Goal: Task Accomplishment & Management: Manage account settings

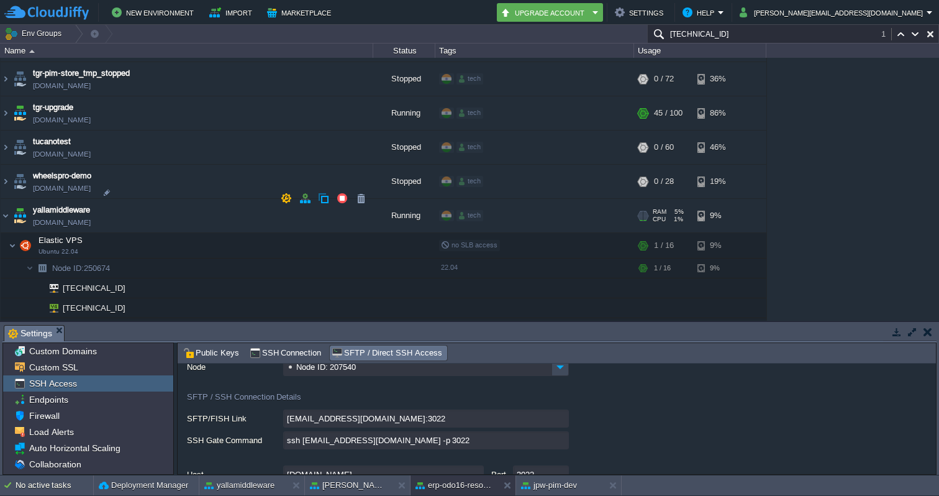
scroll to position [3968, 0]
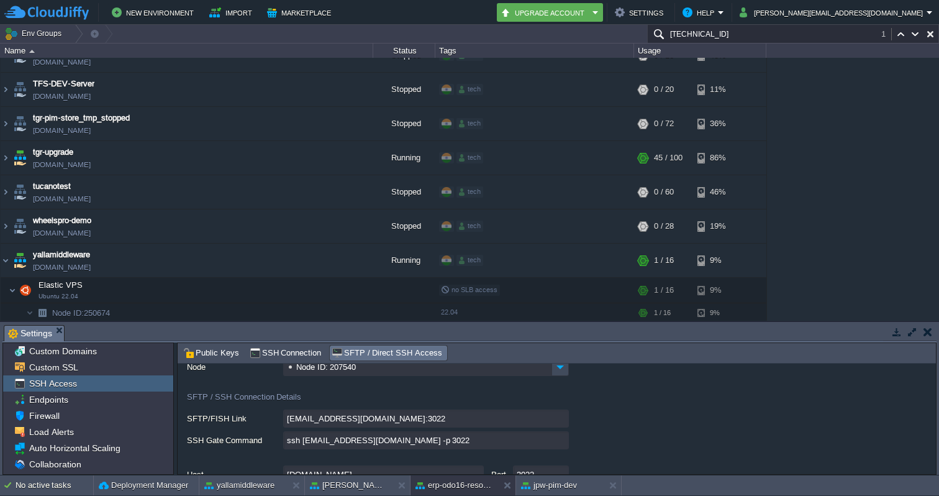
click at [733, 31] on input "[TECHNICAL_ID]" at bounding box center [793, 34] width 292 height 18
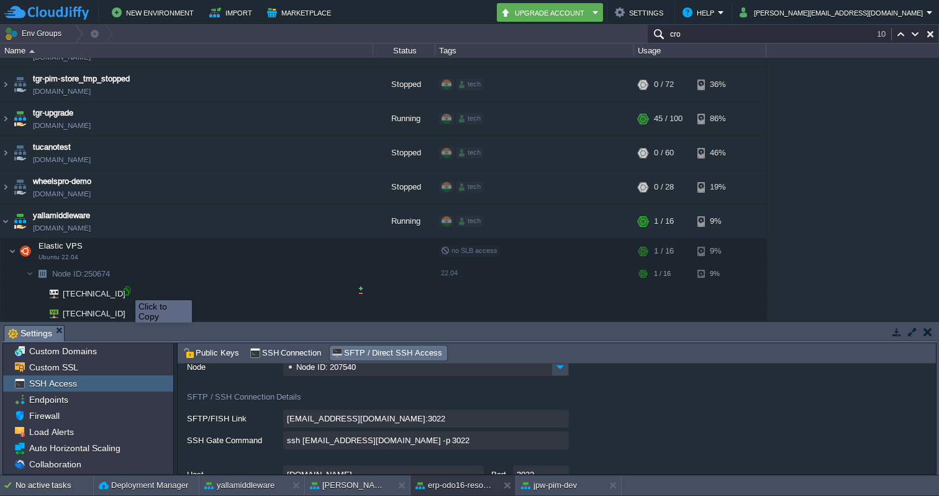
type input "cro"
click at [126, 289] on div at bounding box center [126, 290] width 11 height 11
click at [714, 27] on input "cro" at bounding box center [793, 34] width 292 height 18
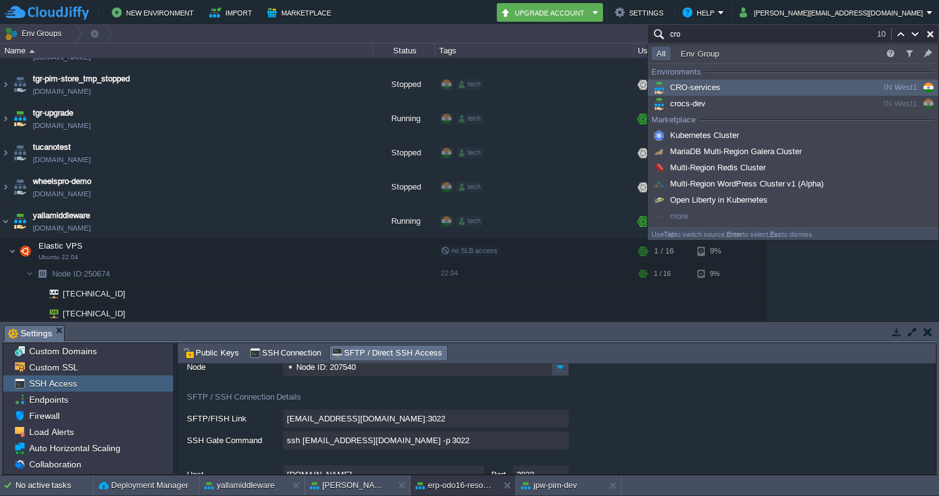
click at [701, 88] on span "CRO-services" at bounding box center [686, 87] width 70 height 9
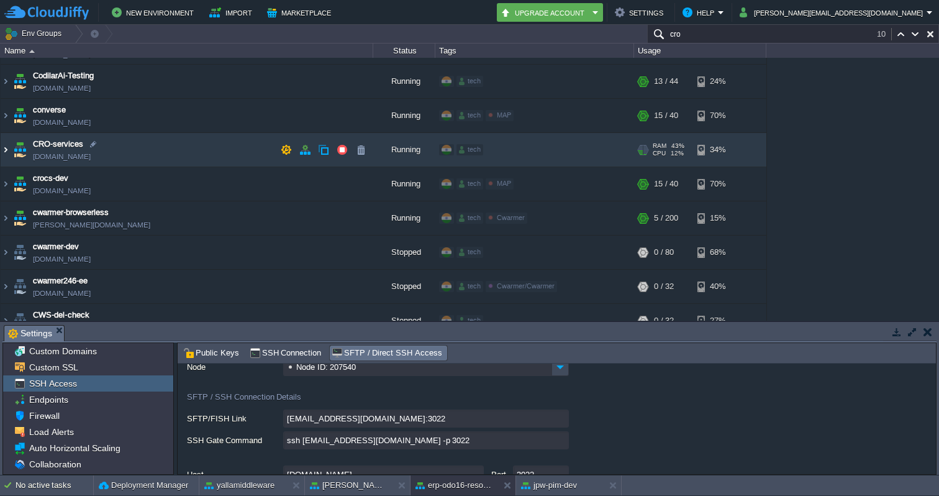
click at [9, 155] on img at bounding box center [6, 150] width 10 height 34
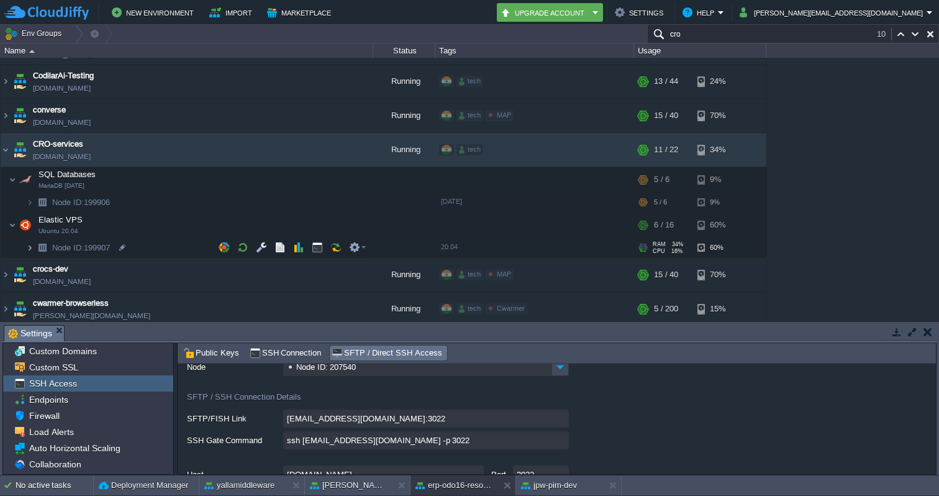
click at [27, 251] on img at bounding box center [29, 247] width 7 height 19
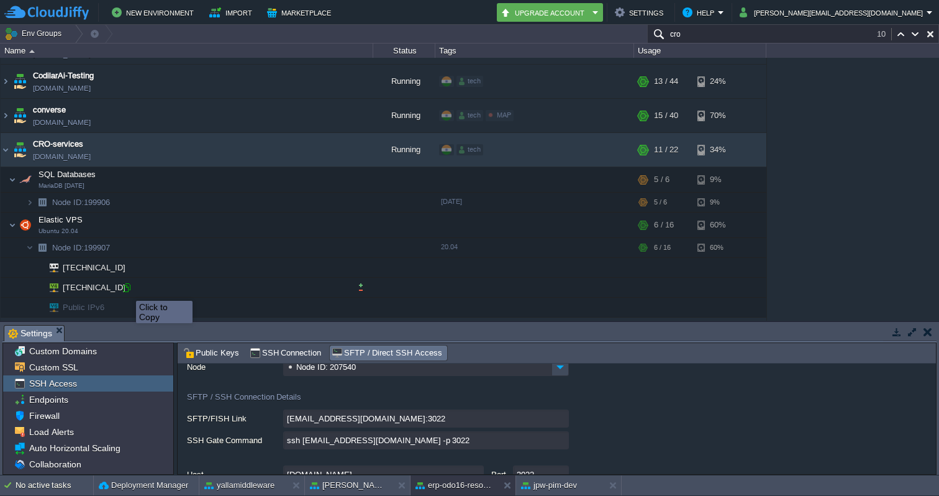
click at [127, 289] on div at bounding box center [126, 287] width 11 height 11
type input "[TECHNICAL_ID]"
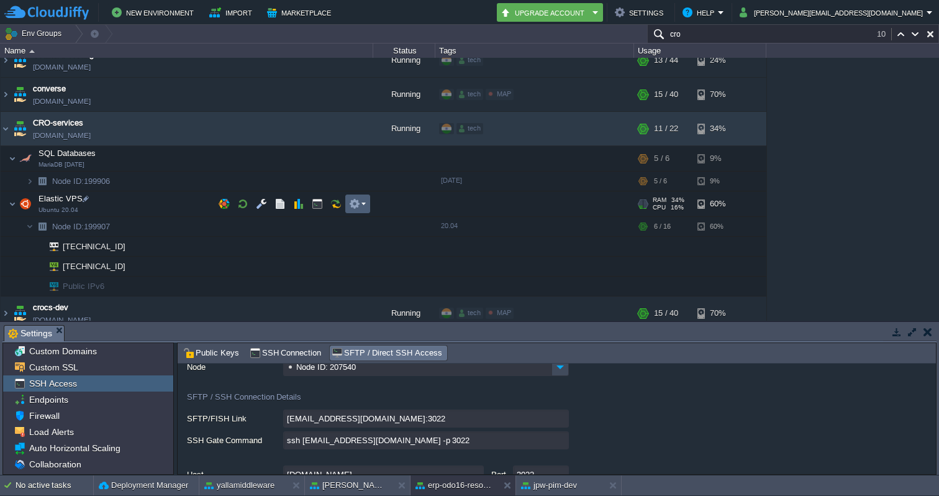
click at [364, 201] on em at bounding box center [357, 203] width 17 height 11
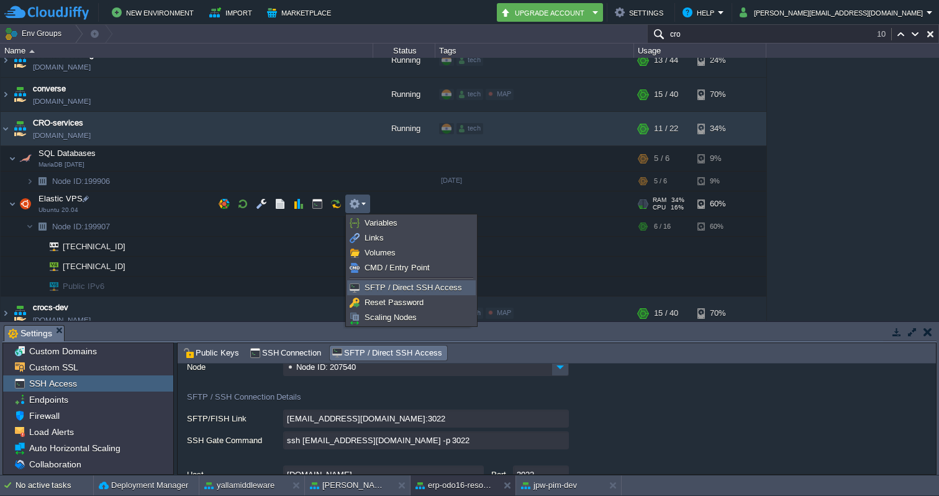
click at [387, 283] on span "SFTP / Direct SSH Access" at bounding box center [414, 287] width 98 height 9
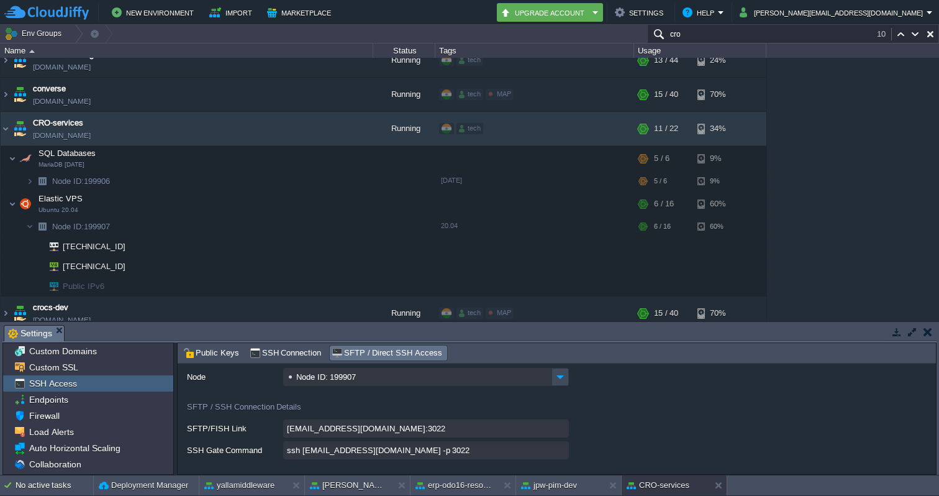
scroll to position [45, 0]
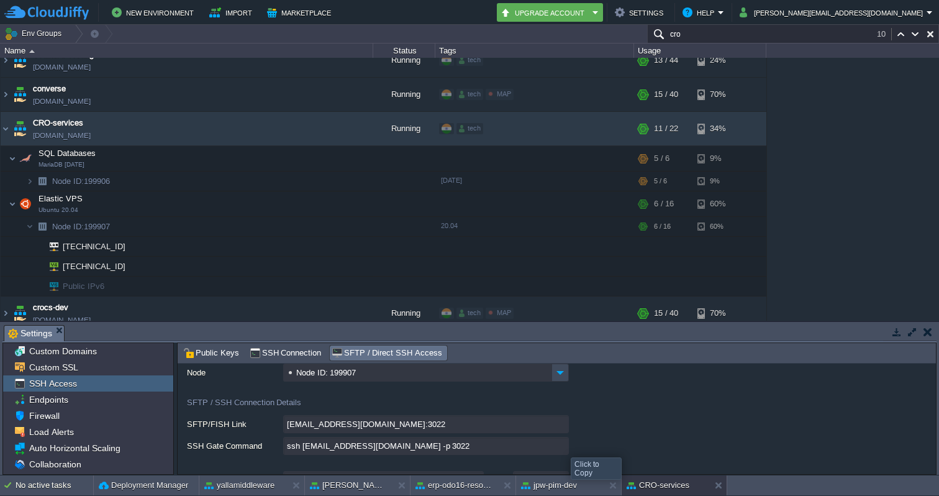
click at [561, 446] on input "ssh [EMAIL_ADDRESS][DOMAIN_NAME] -p 3022" at bounding box center [426, 446] width 286 height 18
type textarea "ssh [EMAIL_ADDRESS][DOMAIN_NAME] -p 3022"
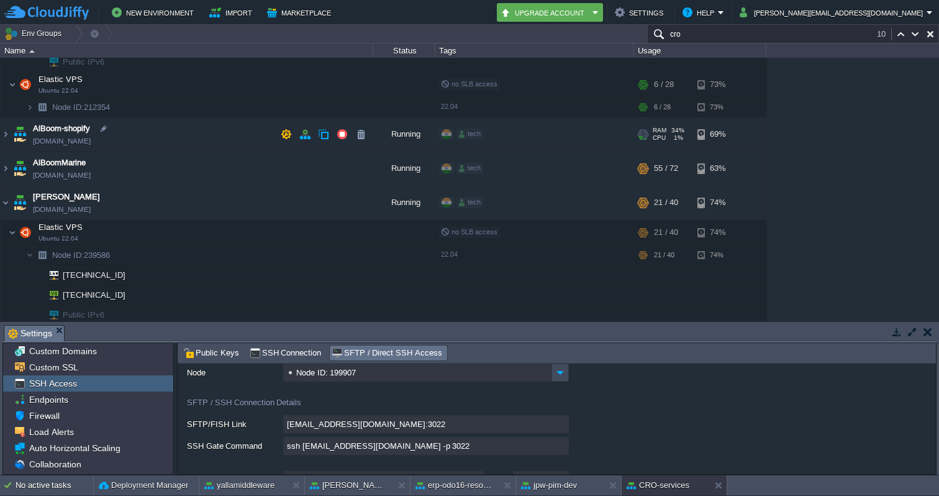
scroll to position [309, 0]
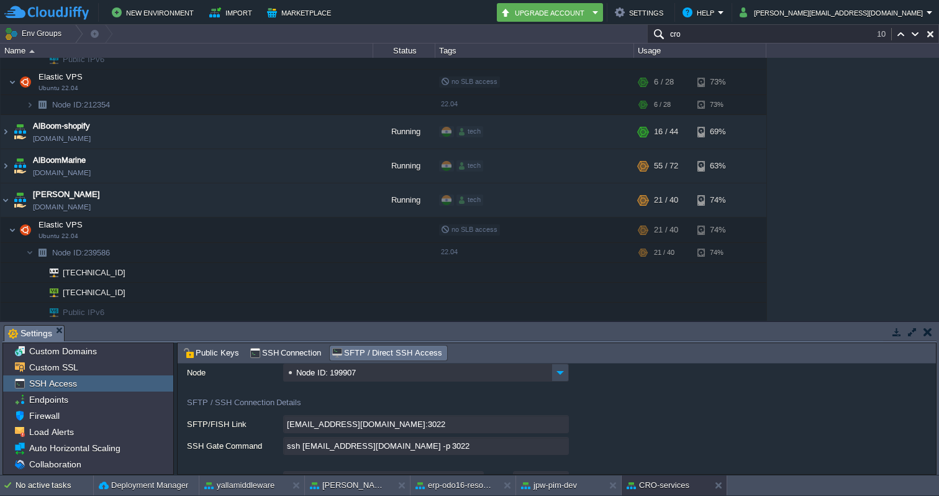
click at [697, 36] on input "cro" at bounding box center [793, 34] width 292 height 18
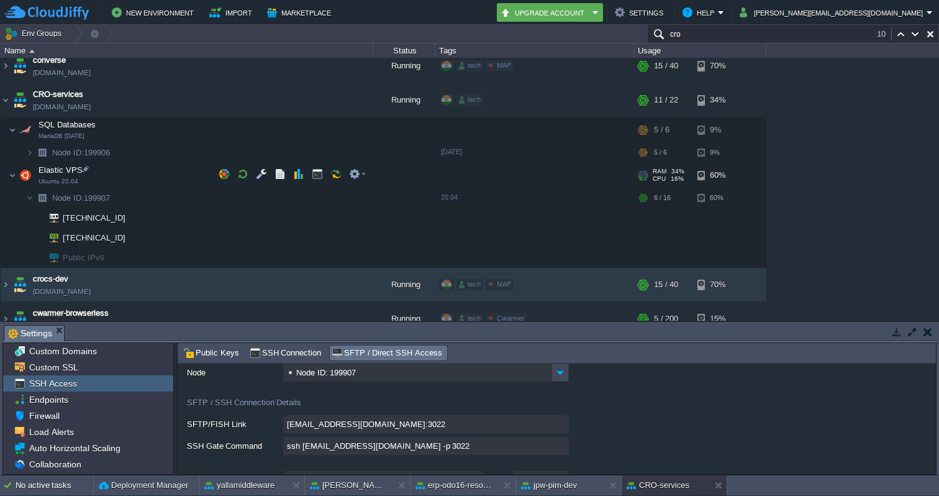
scroll to position [1055, 0]
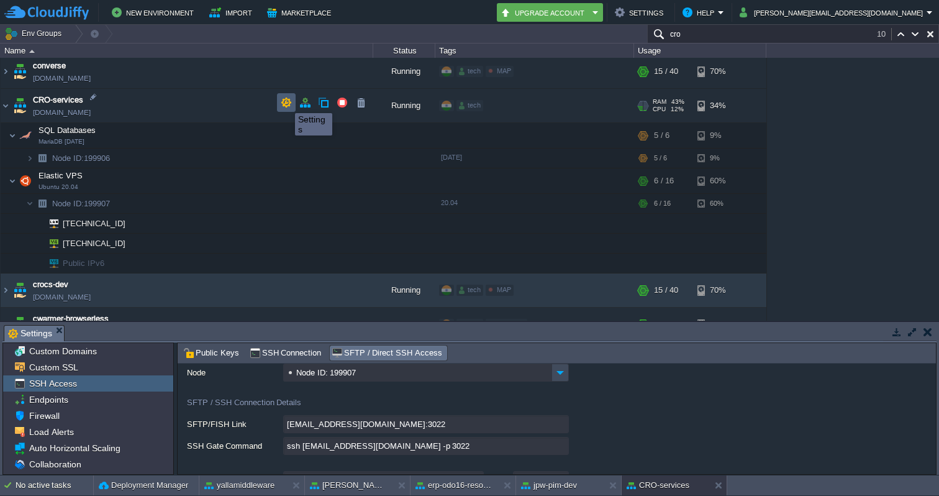
click at [286, 102] on button "button" at bounding box center [286, 102] width 11 height 11
click at [51, 415] on span "Firewall" at bounding box center [44, 415] width 35 height 11
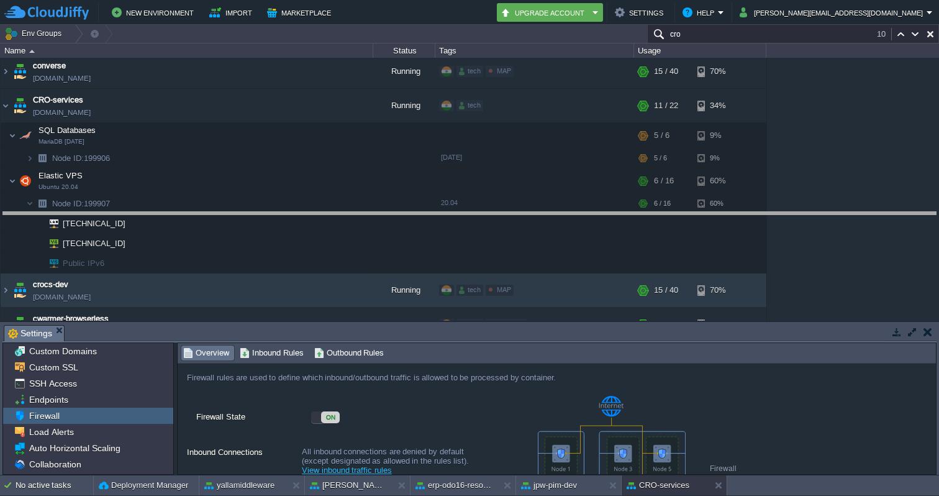
drag, startPoint x: 828, startPoint y: 328, endPoint x: 845, endPoint y: 223, distance: 106.3
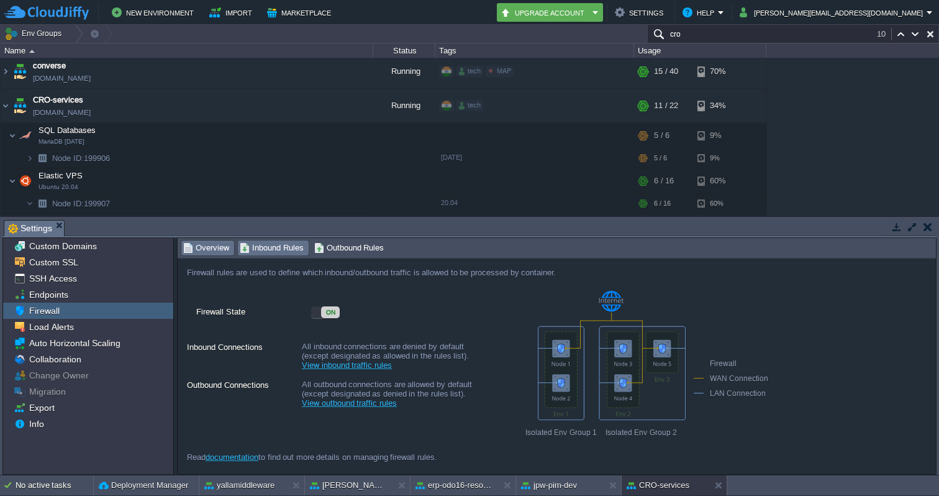
click at [273, 249] on span "Inbound Rules" at bounding box center [272, 248] width 64 height 14
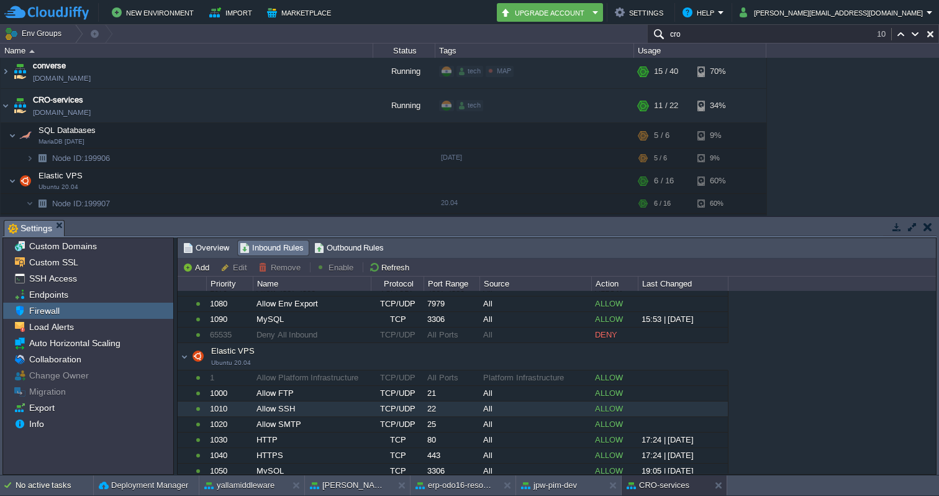
scroll to position [183, 0]
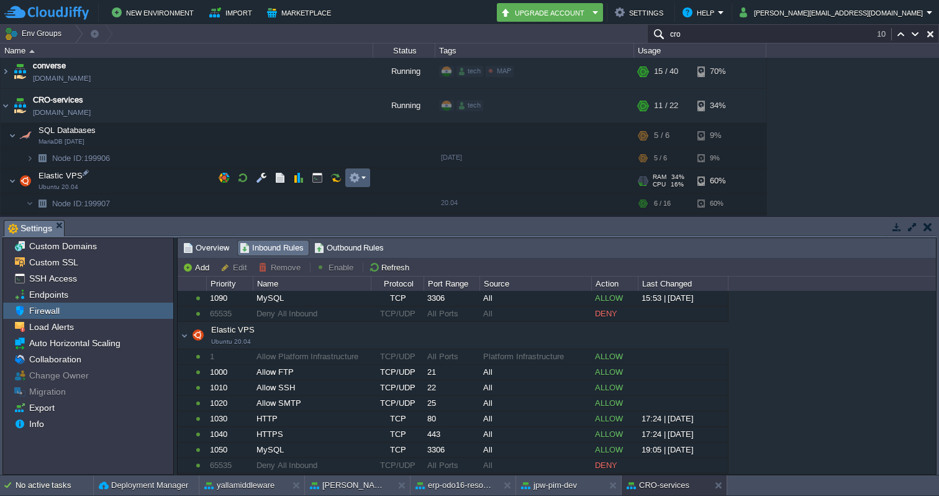
click at [366, 178] on td at bounding box center [357, 177] width 25 height 19
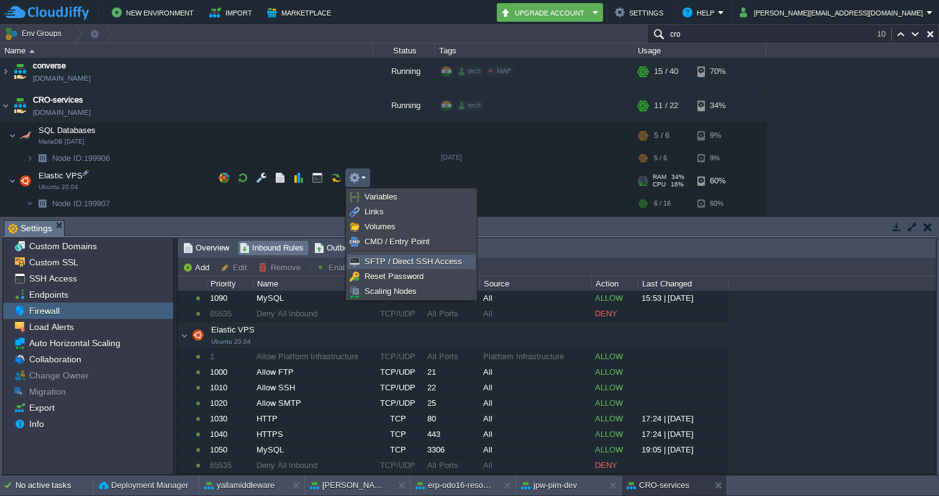
click at [377, 263] on span "SFTP / Direct SSH Access" at bounding box center [414, 260] width 98 height 9
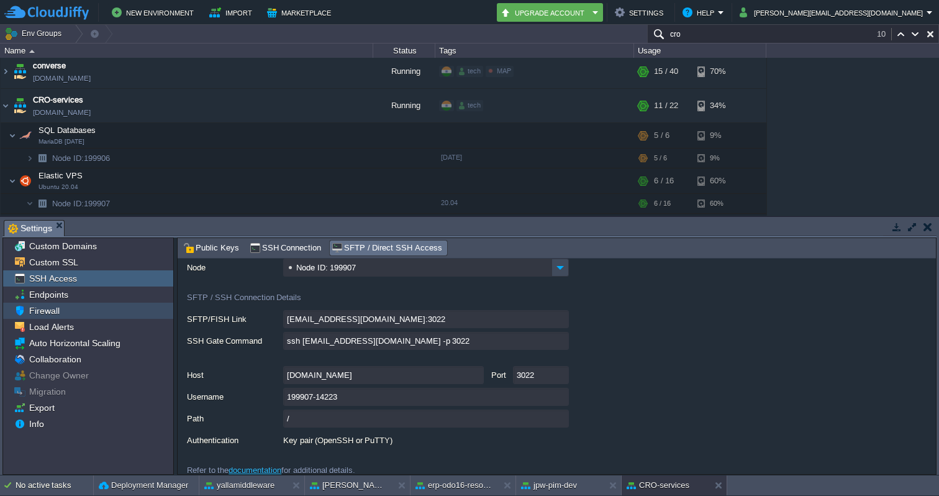
click at [48, 314] on span "Firewall" at bounding box center [44, 310] width 35 height 11
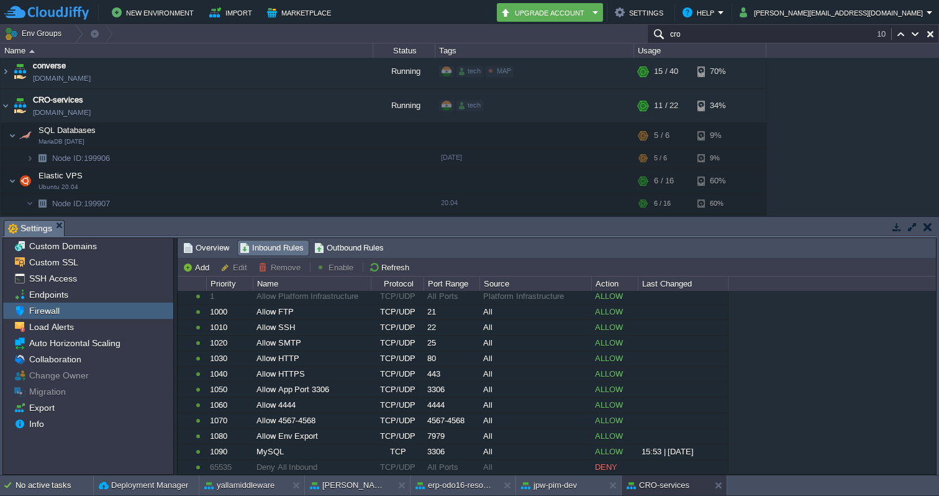
scroll to position [0, 0]
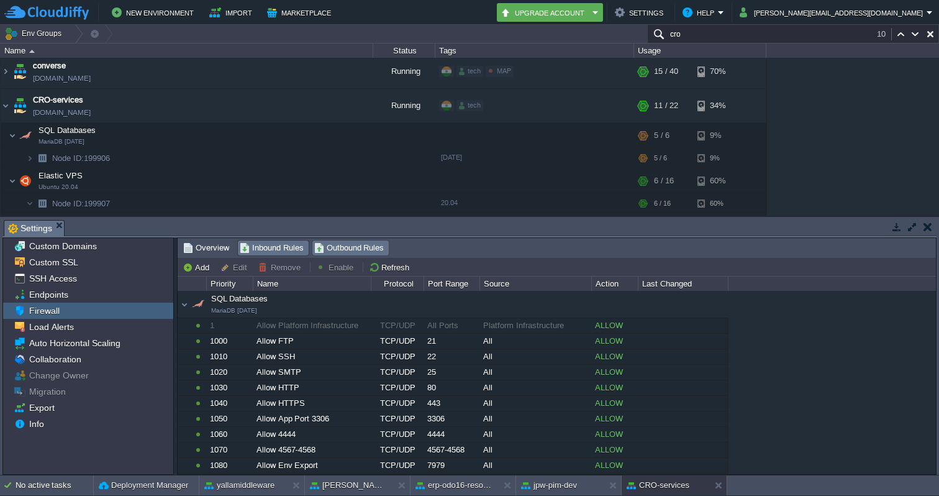
click at [334, 251] on span "Outbound Rules" at bounding box center [349, 248] width 70 height 14
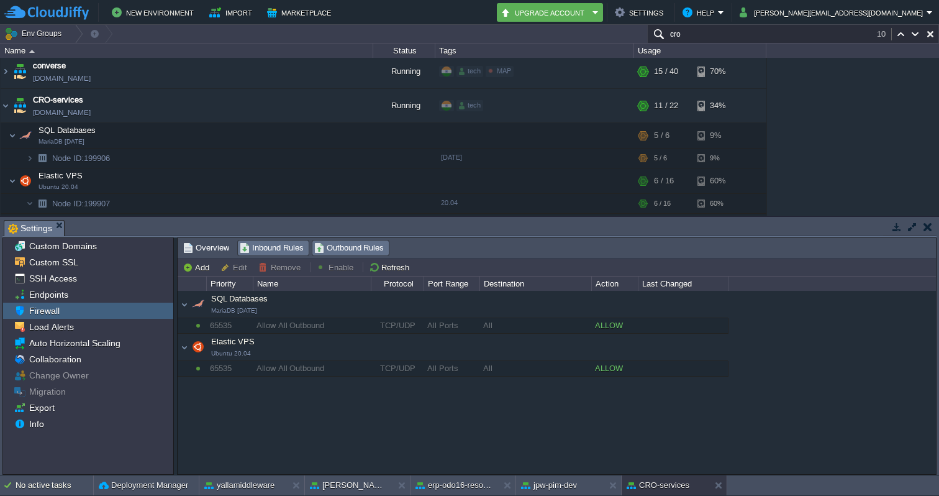
click at [269, 253] on span "Inbound Rules" at bounding box center [272, 248] width 64 height 14
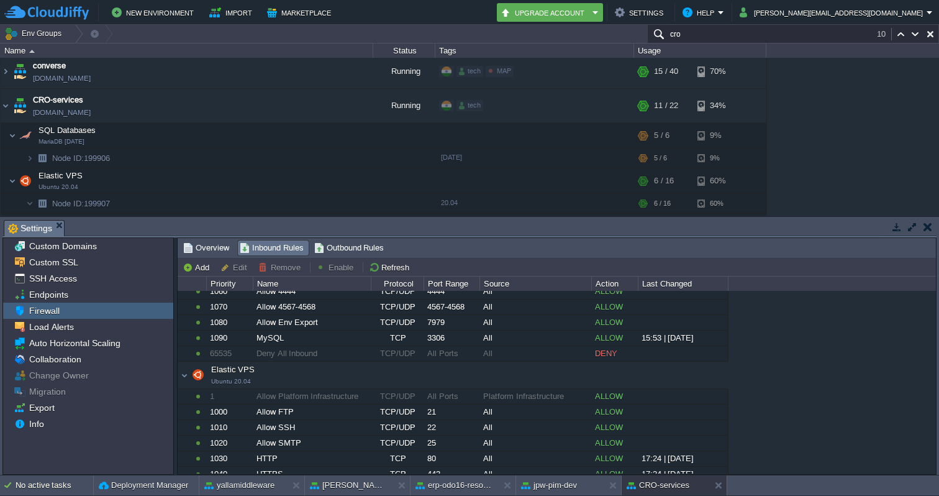
scroll to position [183, 0]
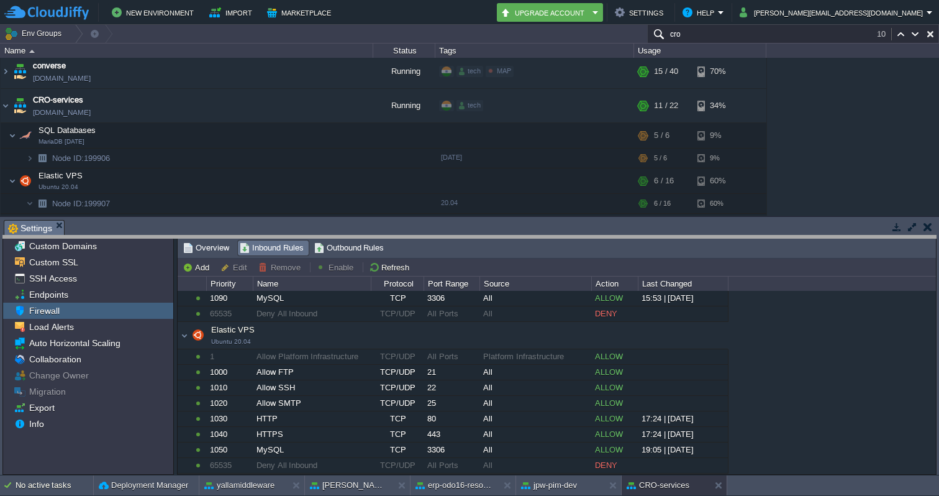
drag, startPoint x: 372, startPoint y: 220, endPoint x: 376, endPoint y: 235, distance: 16.0
click at [376, 235] on body "New Environment Import Marketplace Bonus ₹0.00 Upgrade Account Settings Help [P…" at bounding box center [469, 248] width 939 height 496
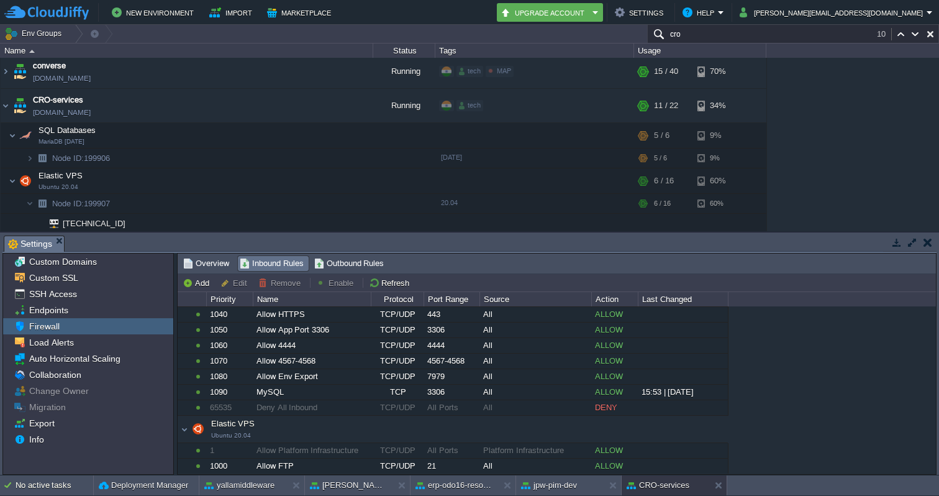
scroll to position [198, 0]
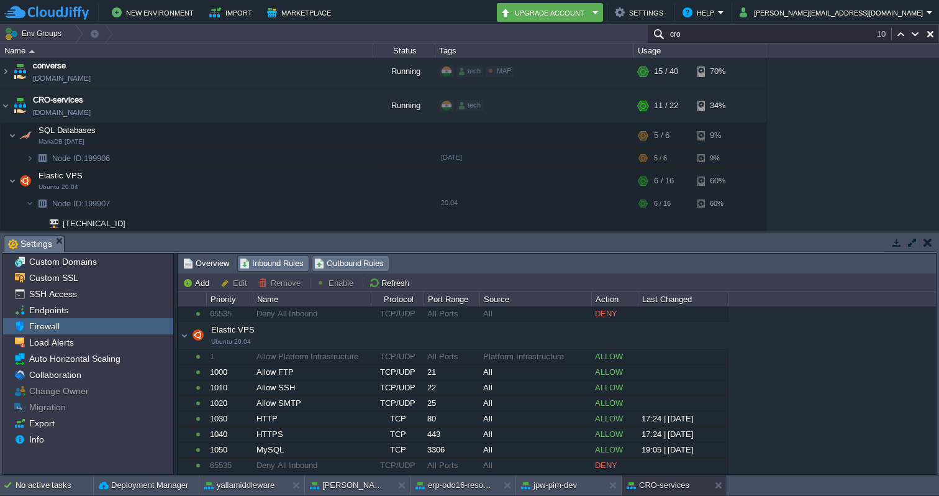
click at [324, 264] on span "Outbound Rules" at bounding box center [349, 263] width 70 height 14
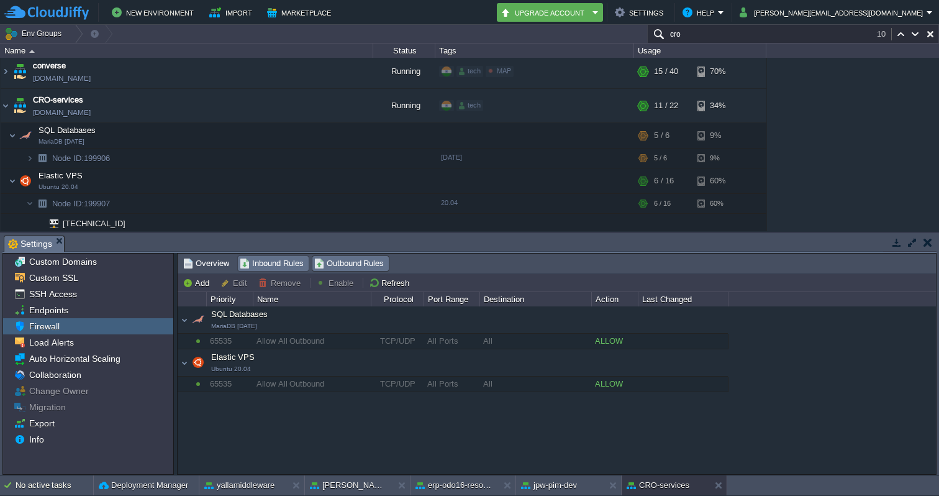
click at [270, 265] on span "Inbound Rules" at bounding box center [272, 263] width 64 height 14
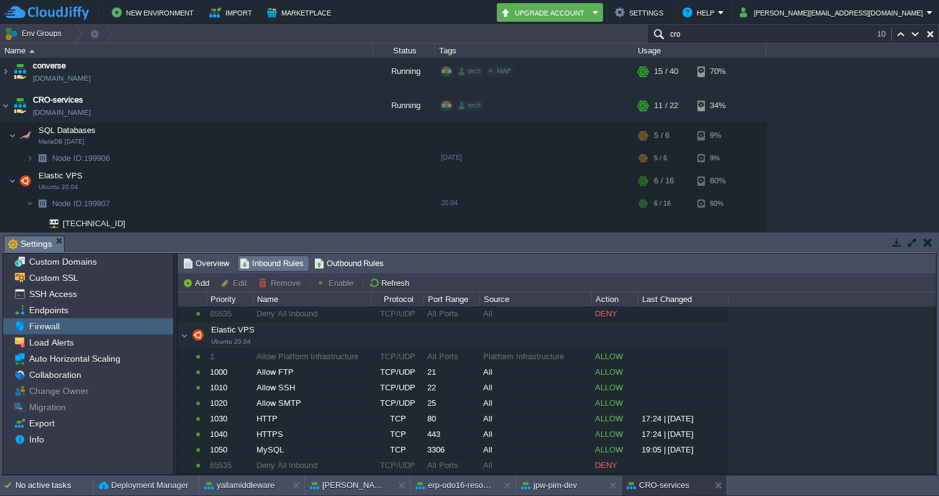
click at [928, 241] on button "button" at bounding box center [928, 242] width 9 height 11
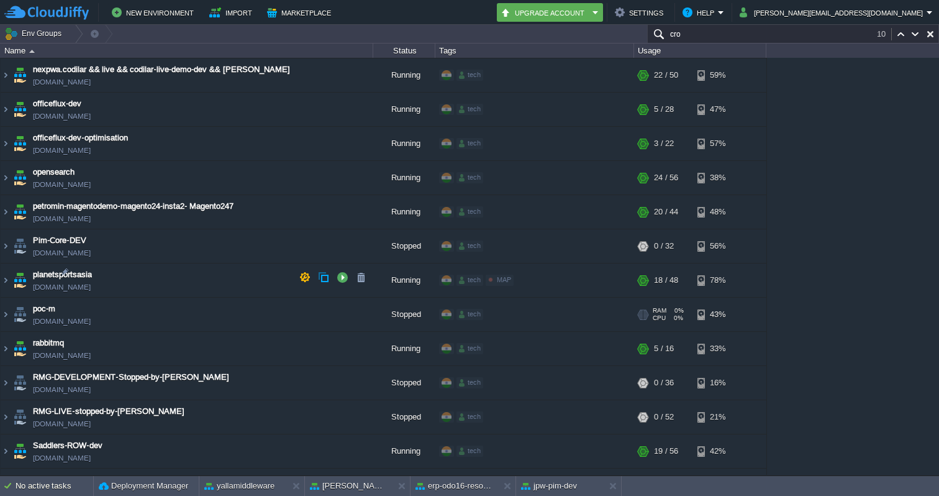
scroll to position [3980, 0]
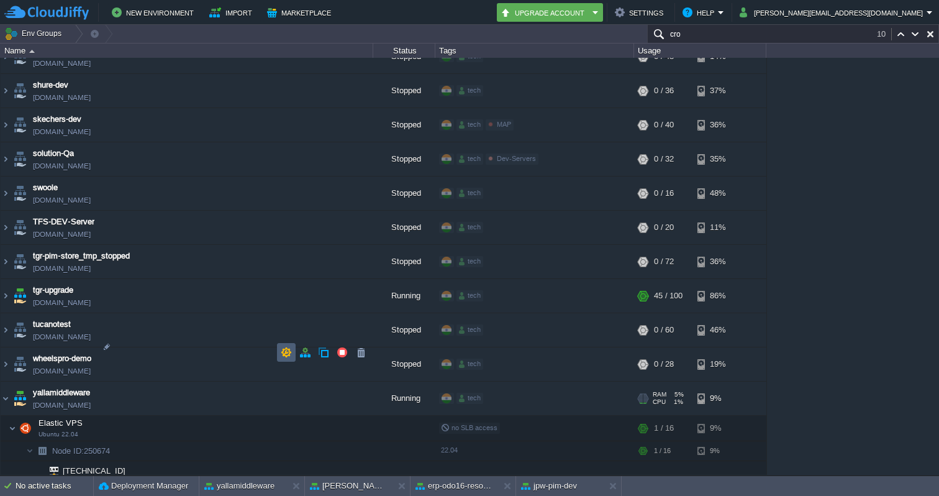
click at [287, 348] on button "button" at bounding box center [286, 352] width 11 height 11
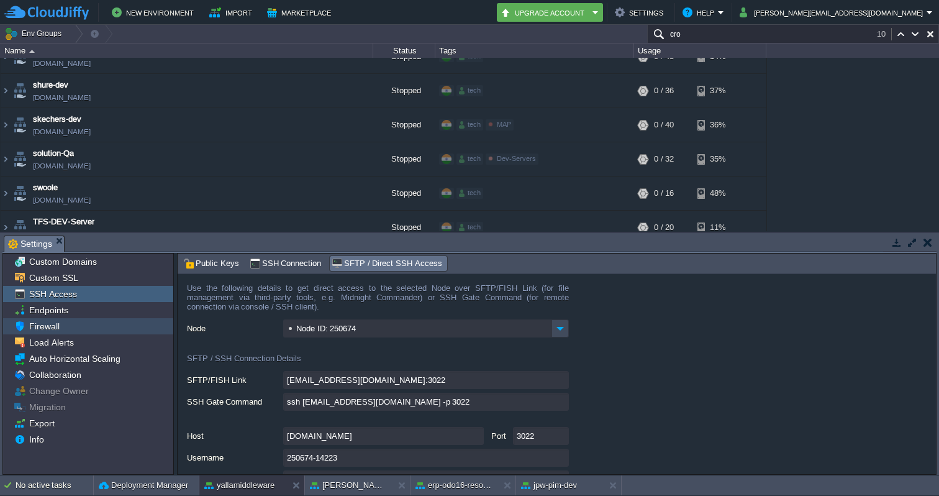
click at [52, 323] on span "Firewall" at bounding box center [44, 325] width 35 height 11
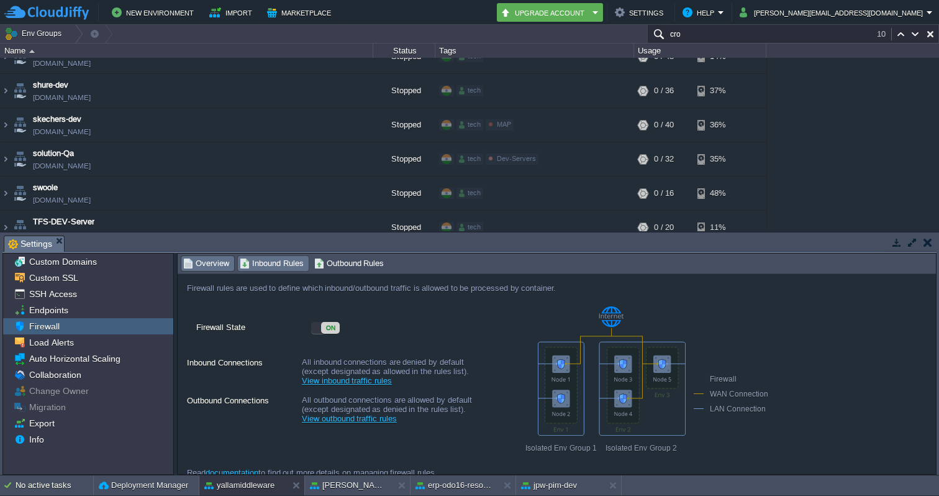
click at [259, 266] on span "Inbound Rules" at bounding box center [272, 263] width 64 height 14
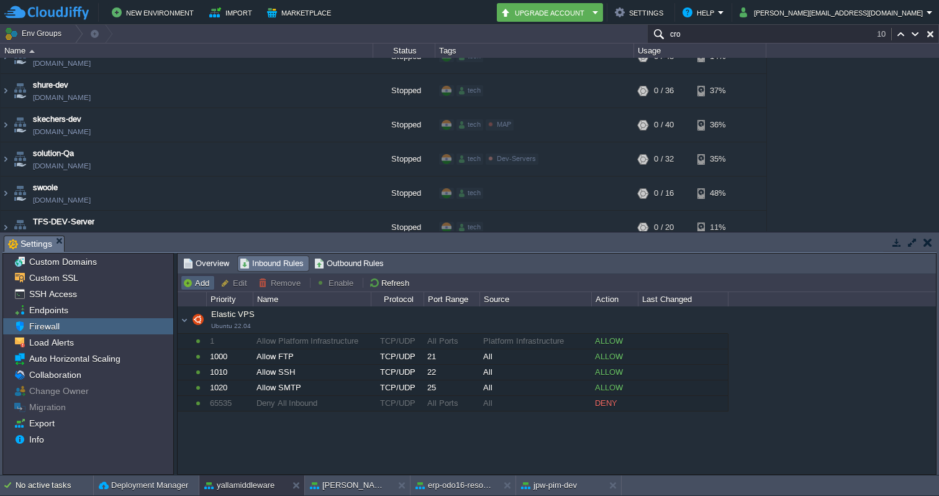
click at [205, 284] on button "Add" at bounding box center [198, 282] width 30 height 11
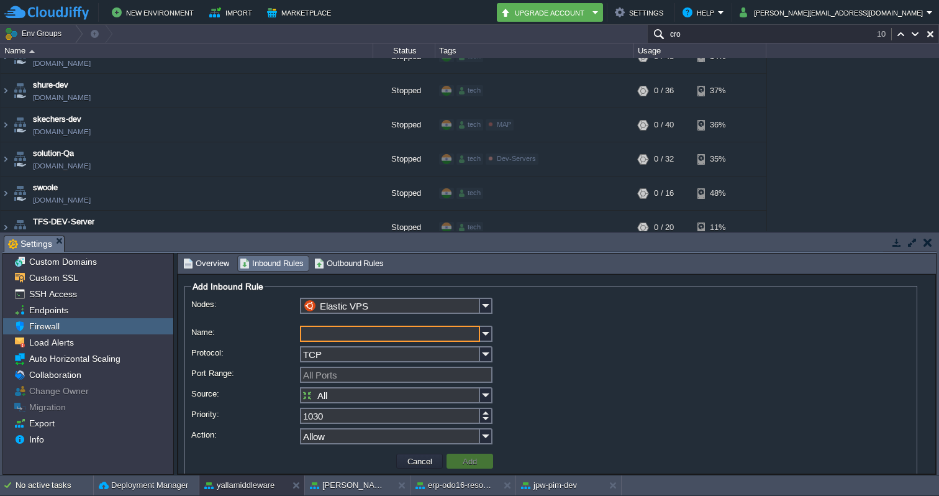
click at [312, 338] on input "Name:" at bounding box center [390, 333] width 180 height 16
type input "3000"
click at [470, 457] on button "Add" at bounding box center [470, 460] width 22 height 11
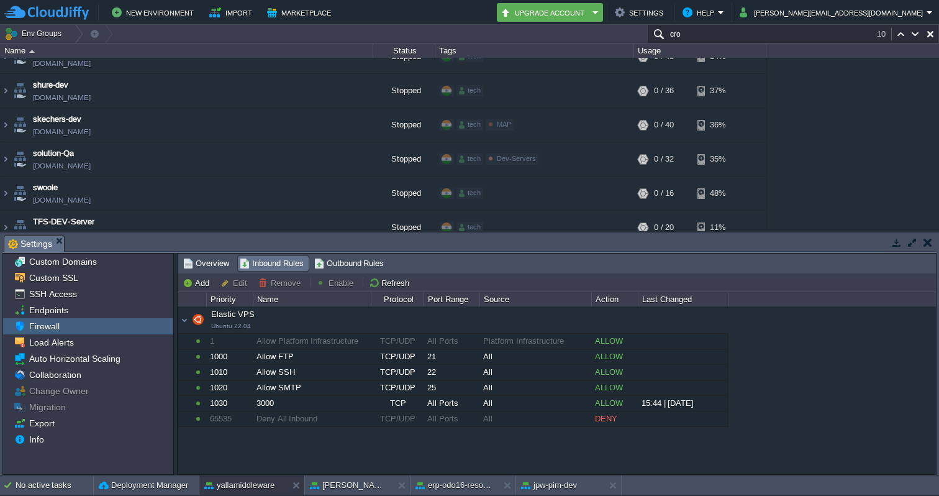
click at [350, 441] on div "Elastic VPS Ubuntu 22.04 Elastic VPS Ubuntu 22.04 1 Allow Platform Infrastructu…" at bounding box center [557, 389] width 758 height 167
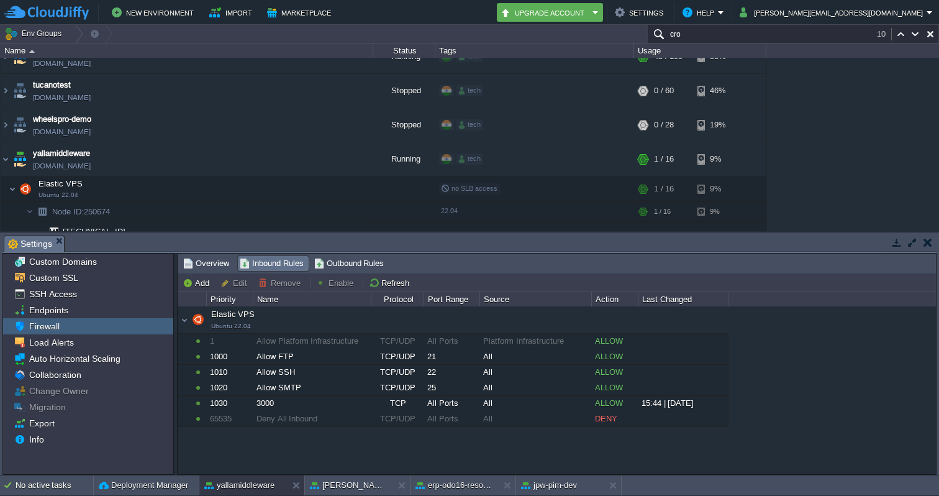
click at [882, 156] on div "1stdirectpools [DOMAIN_NAME] Stopped tech + Add to Env Group RAM 0% CPU 0% 0 / …" at bounding box center [469, 144] width 939 height 173
